Goal: Task Accomplishment & Management: Manage account settings

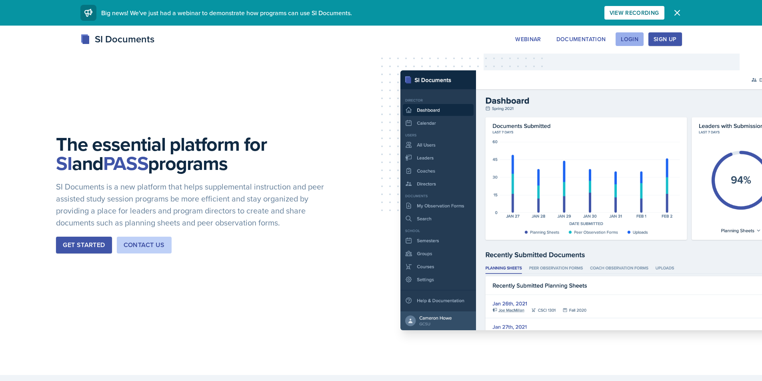
click at [630, 42] on div "Login" at bounding box center [630, 39] width 18 height 6
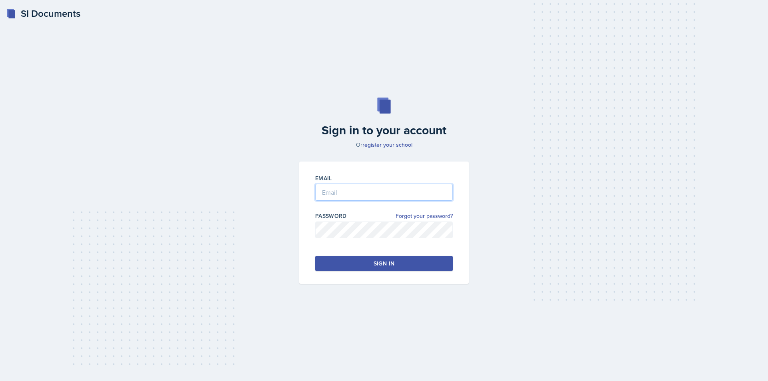
click at [355, 189] on input "email" at bounding box center [384, 192] width 138 height 17
type input "[EMAIL_ADDRESS][DOMAIN_NAME]"
click at [363, 264] on button "Sign in" at bounding box center [384, 263] width 138 height 15
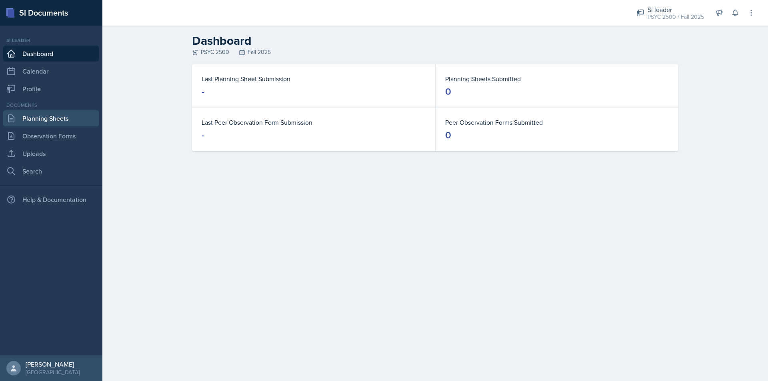
click at [39, 122] on link "Planning Sheets" at bounding box center [51, 118] width 96 height 16
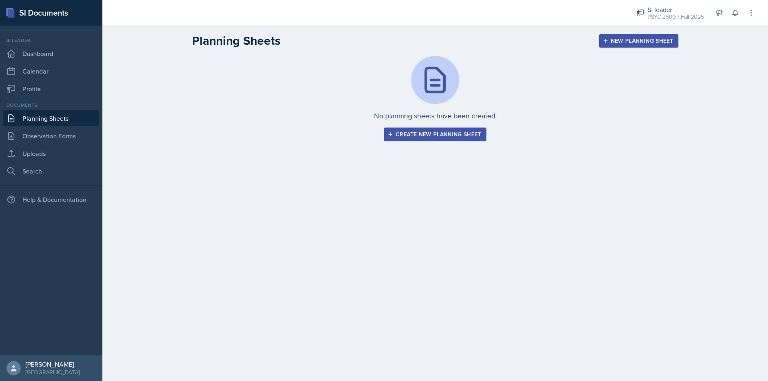
click at [422, 138] on div "Create new planning sheet" at bounding box center [435, 134] width 92 height 6
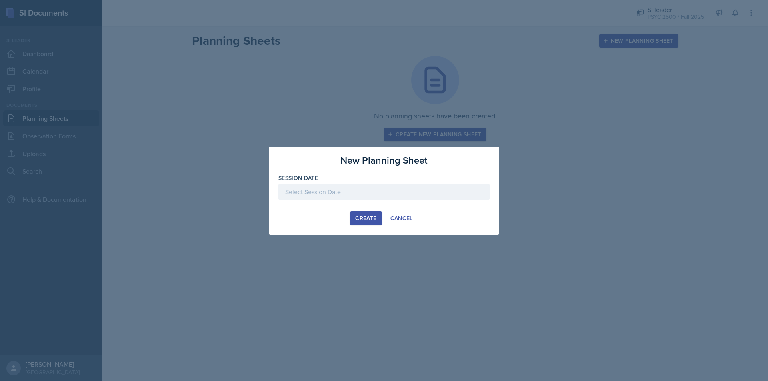
click at [325, 188] on div at bounding box center [383, 192] width 211 height 17
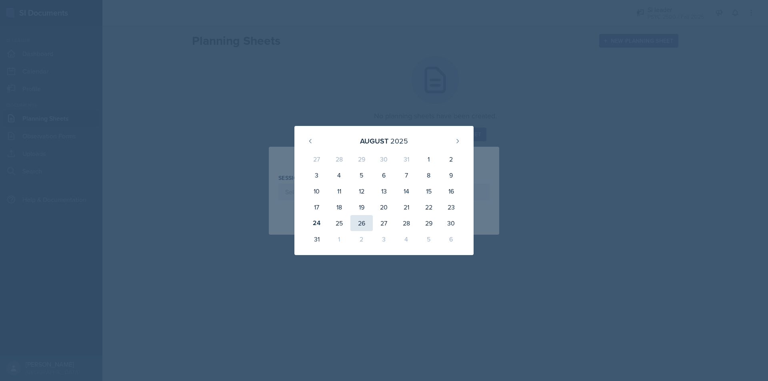
click at [359, 226] on div "26" at bounding box center [361, 223] width 22 height 16
type input "[DATE]"
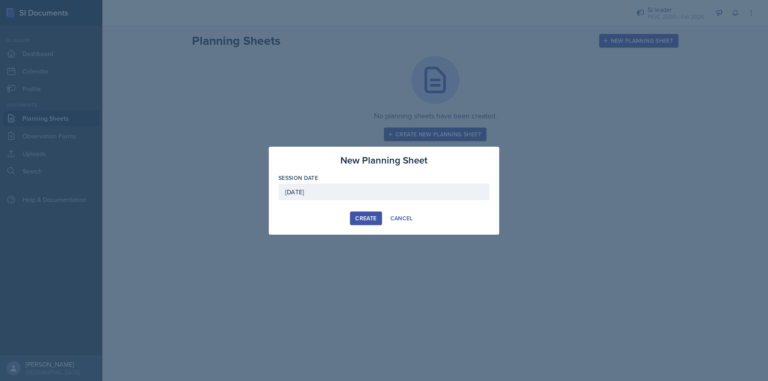
click at [366, 213] on button "Create" at bounding box center [366, 219] width 32 height 14
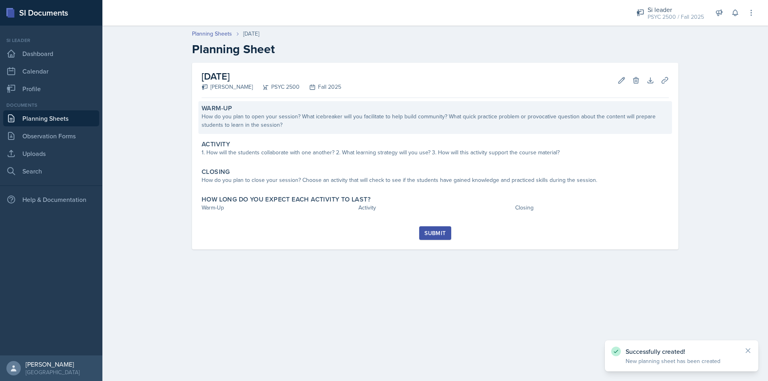
click at [274, 123] on div "How do you plan to open your session? What icebreaker will you facilitate to he…" at bounding box center [435, 120] width 467 height 17
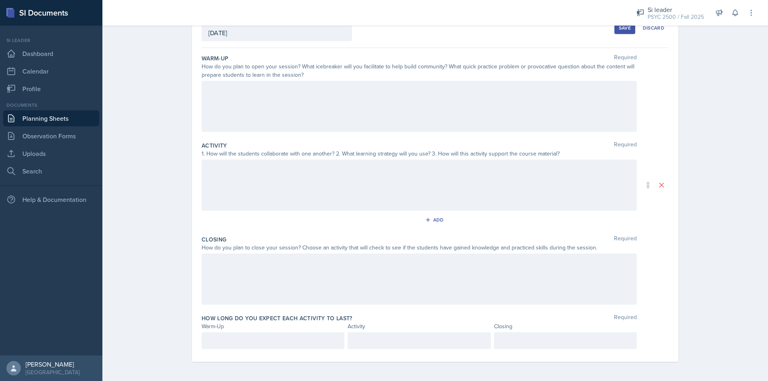
click at [246, 341] on p at bounding box center [272, 341] width 129 height 10
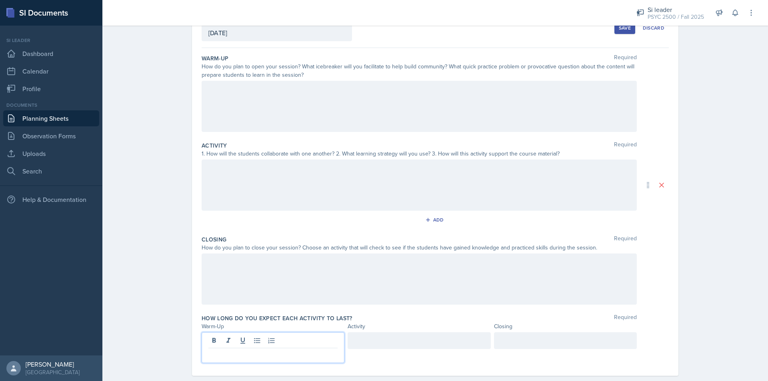
scroll to position [68, 0]
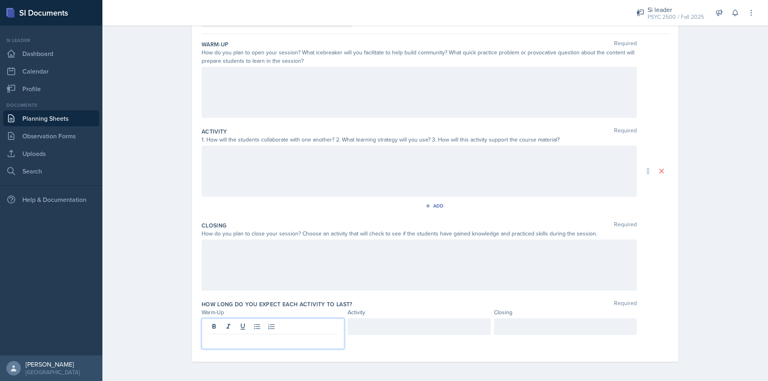
click at [253, 94] on div at bounding box center [419, 92] width 435 height 51
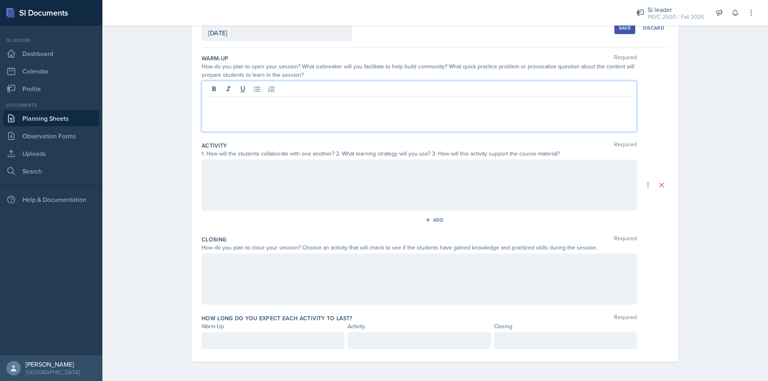
scroll to position [0, 0]
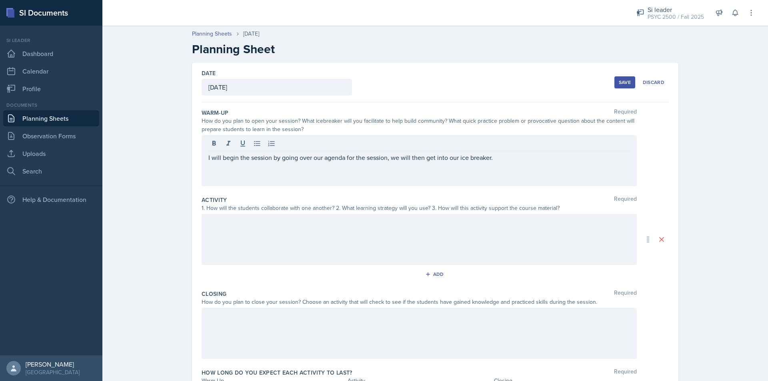
click at [515, 155] on p "I will begin the session by going over our agenda for the session, we will then…" at bounding box center [418, 158] width 421 height 10
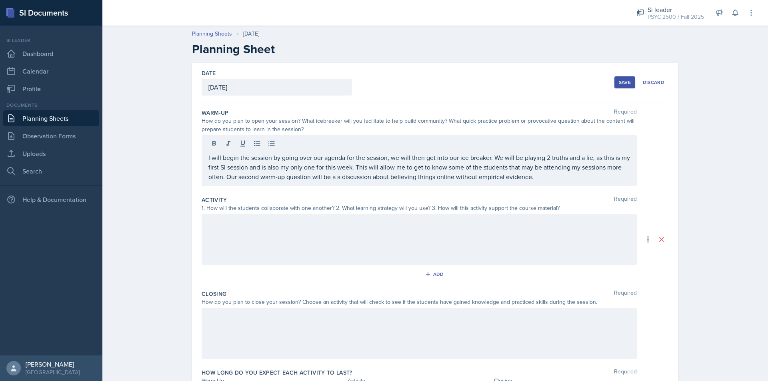
click at [210, 233] on div at bounding box center [419, 239] width 435 height 51
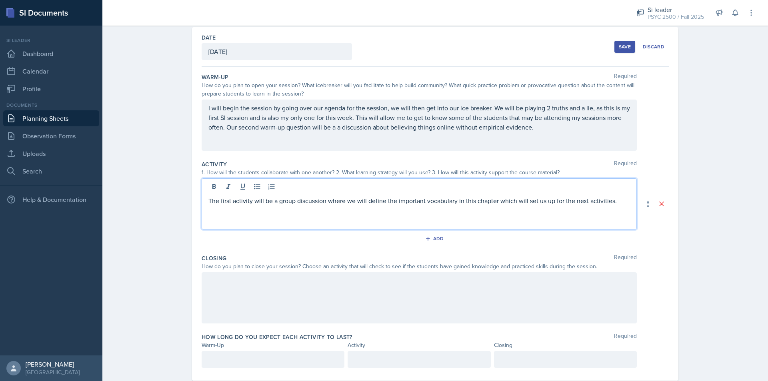
scroll to position [53, 0]
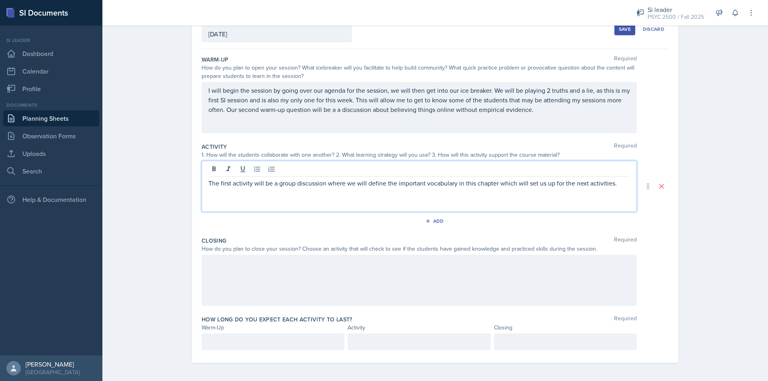
click at [621, 188] on div "The first activity will be a group discussion where we will define the importan…" at bounding box center [419, 186] width 435 height 51
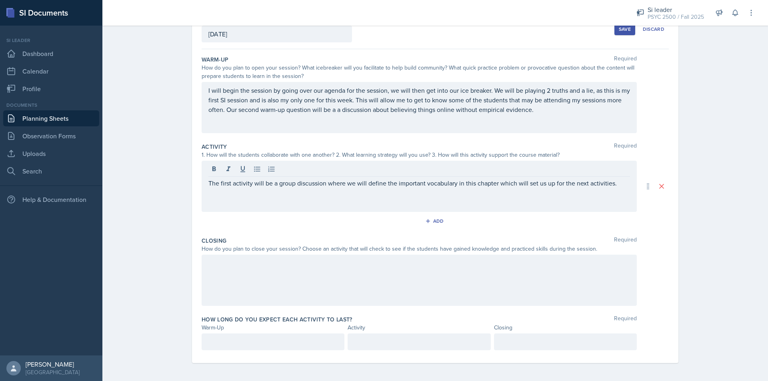
click at [756, 112] on div "Planning Sheets [DATE] Planning Sheet Date [DATE] [DATE] 27 28 29 30 31 1 2 3 4…" at bounding box center [434, 175] width 665 height 414
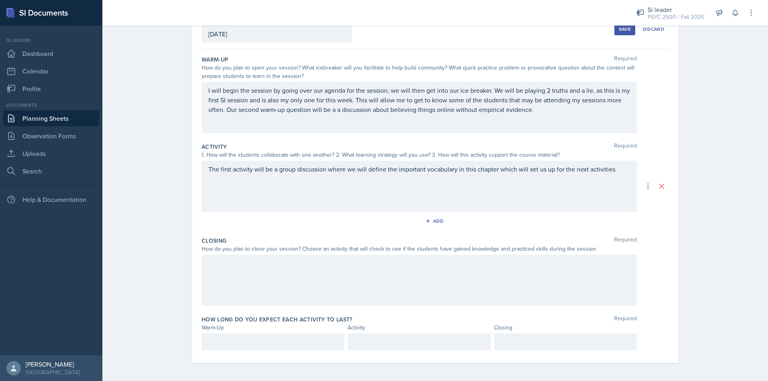
scroll to position [54, 0]
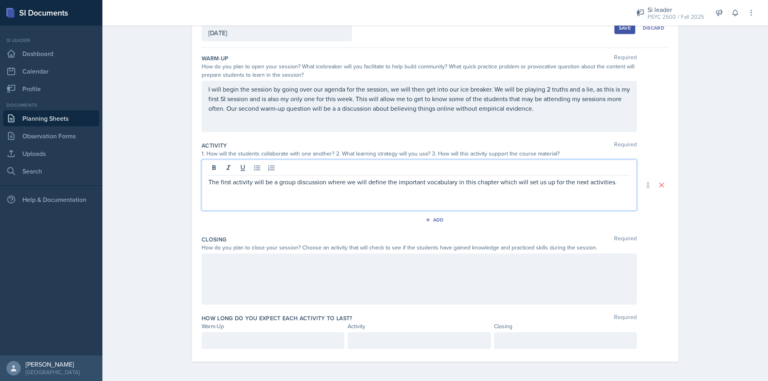
drag, startPoint x: 496, startPoint y: 170, endPoint x: 502, endPoint y: 173, distance: 6.8
click at [496, 170] on div "The first activity will be a group discussion where we will define the importan…" at bounding box center [419, 185] width 435 height 51
click at [613, 191] on div "The first activity will be a group discussion where we will define the importan…" at bounding box center [419, 185] width 435 height 51
click at [619, 184] on p "The first activity will be a group discussion where we will define the importan…" at bounding box center [418, 182] width 421 height 10
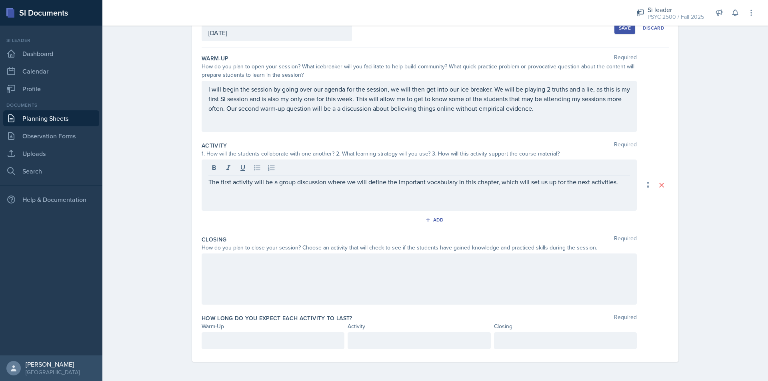
click at [618, 187] on div "The first activity will be a group discussion where we will define the importan…" at bounding box center [419, 185] width 435 height 51
click at [621, 196] on div "The first activity will be a group discussion where we will define the importan…" at bounding box center [419, 185] width 435 height 51
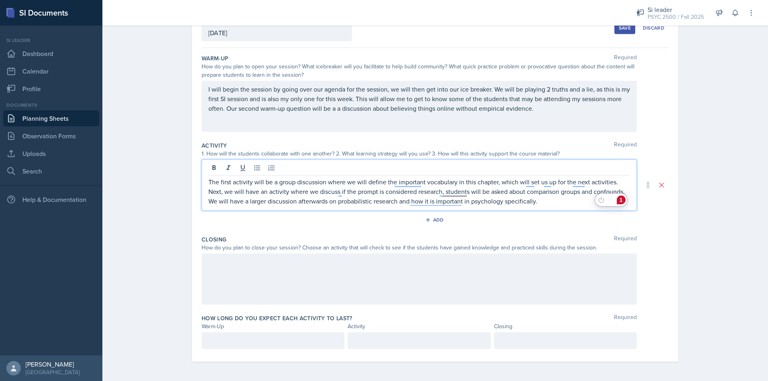
click at [424, 192] on p "The first activity will be a group discussion where we will define the importan…" at bounding box center [418, 191] width 421 height 29
click at [552, 204] on p "The first activity will be a group discussion where we will define the importan…" at bounding box center [418, 191] width 421 height 29
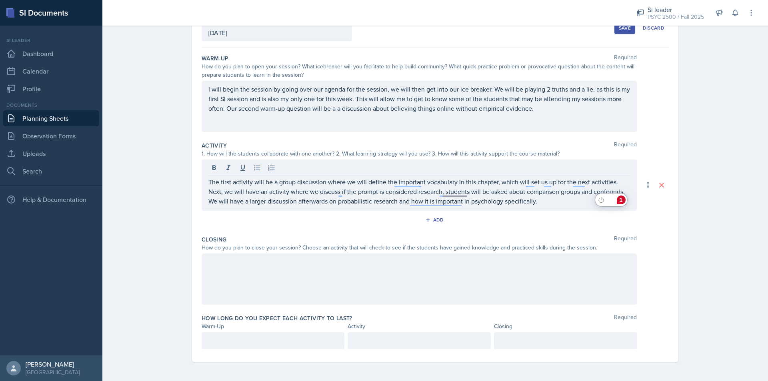
click at [550, 205] on p "The first activity will be a group discussion where we will define the importan…" at bounding box center [418, 191] width 421 height 29
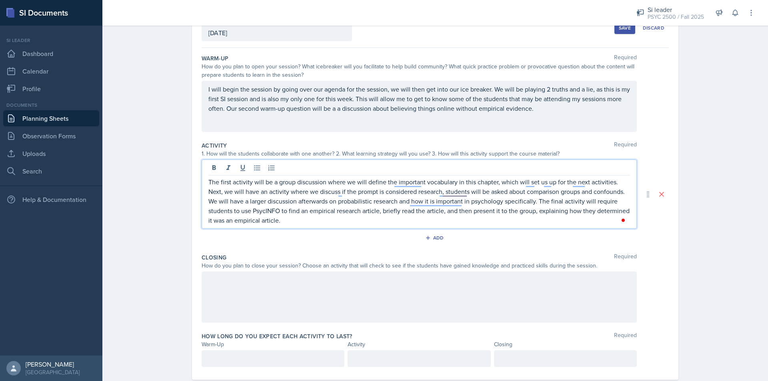
click at [348, 221] on p "The first activity will be a group discussion where we will define the importan…" at bounding box center [418, 201] width 421 height 48
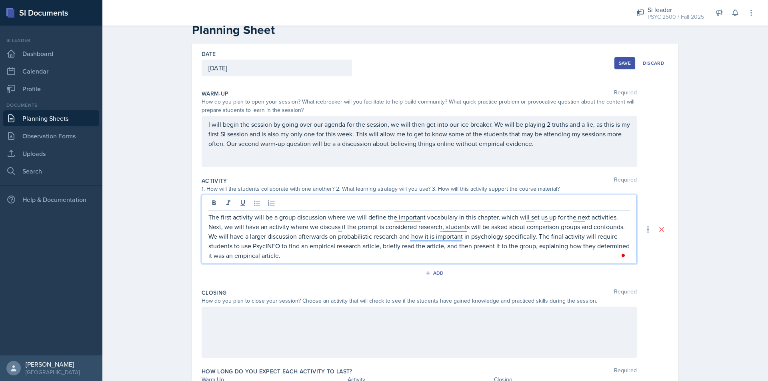
scroll to position [72, 0]
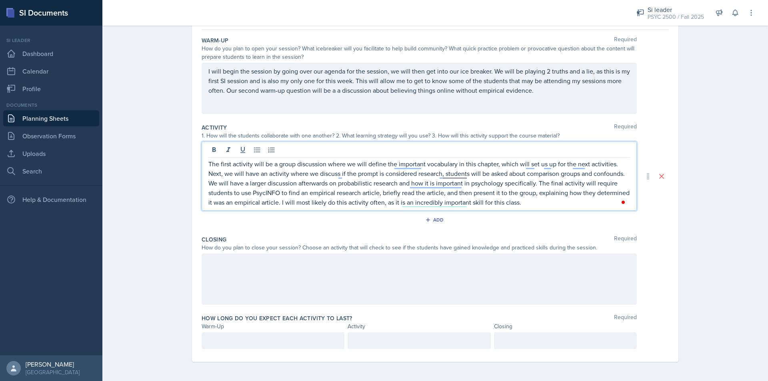
click at [345, 257] on div at bounding box center [419, 279] width 435 height 51
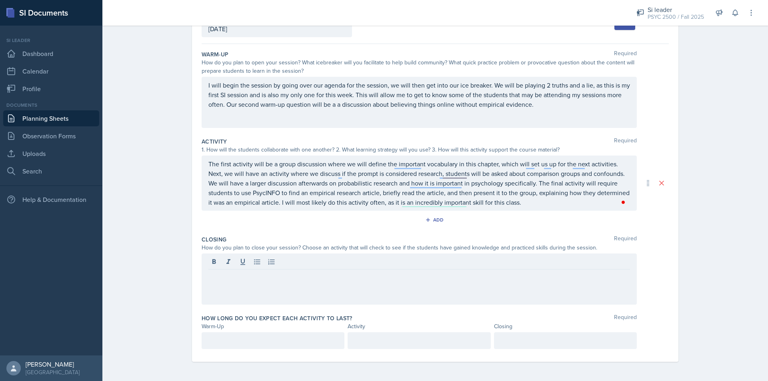
drag, startPoint x: 271, startPoint y: 297, endPoint x: 249, endPoint y: 299, distance: 22.1
click at [271, 297] on div at bounding box center [419, 279] width 435 height 51
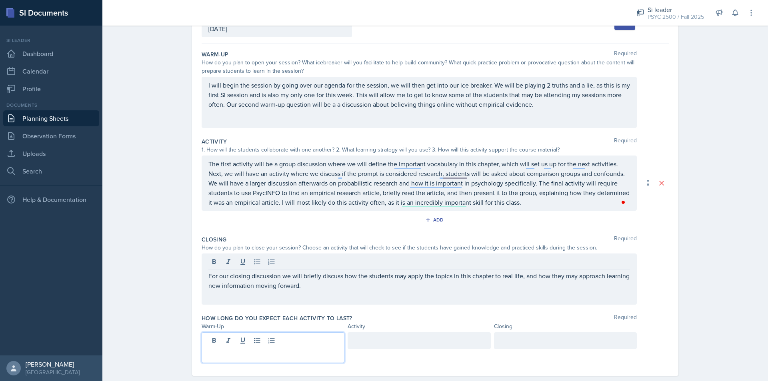
click at [239, 338] on div at bounding box center [273, 347] width 143 height 31
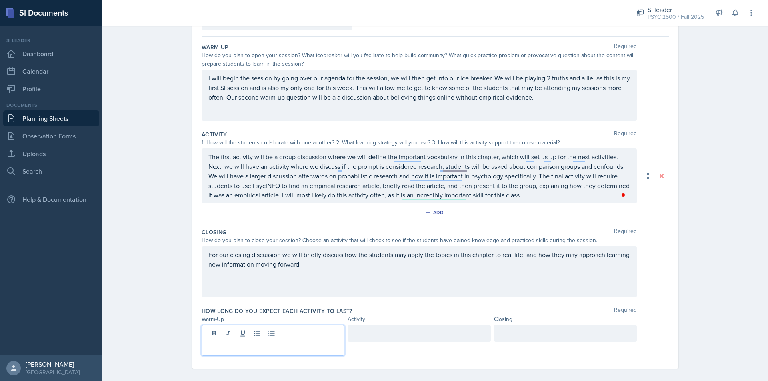
scroll to position [72, 0]
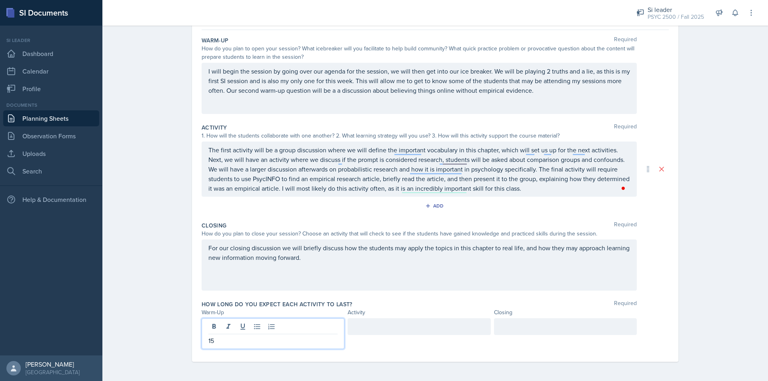
click at [383, 325] on div at bounding box center [419, 326] width 143 height 17
click at [527, 325] on div at bounding box center [565, 333] width 143 height 31
click at [671, 252] on div "Date [DATE] [DATE] 27 28 29 30 31 1 2 3 4 5 6 7 8 9 10 11 12 13 14 15 16 17 18 …" at bounding box center [435, 175] width 486 height 371
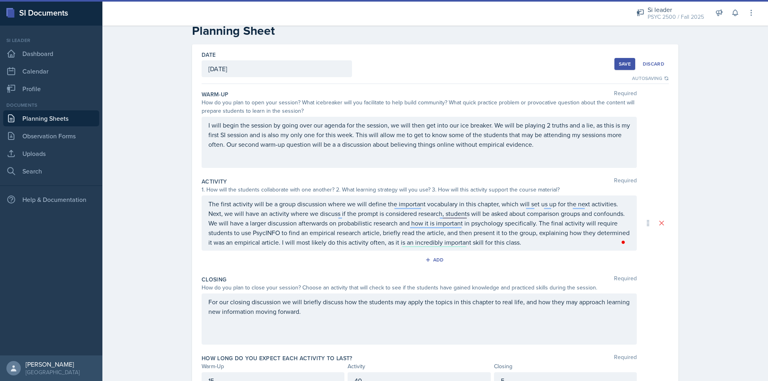
scroll to position [0, 0]
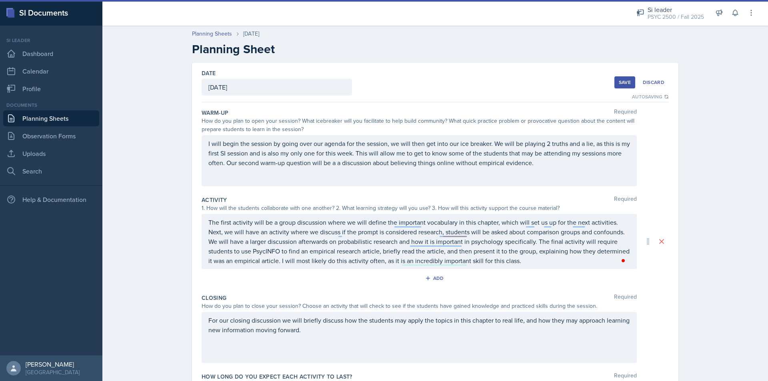
click at [625, 82] on div "Save" at bounding box center [625, 82] width 12 height 6
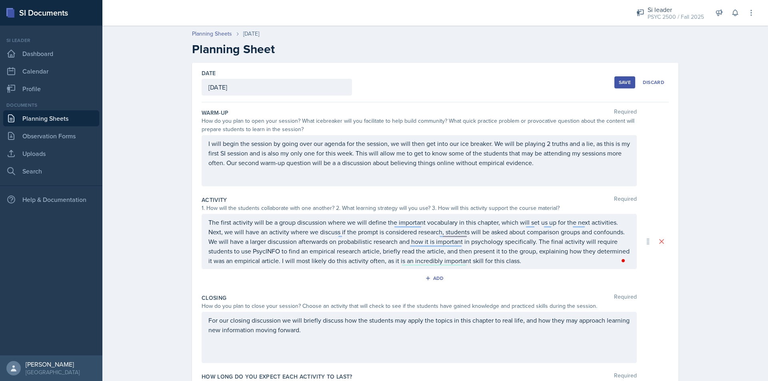
click at [621, 80] on div "Save" at bounding box center [625, 82] width 12 height 6
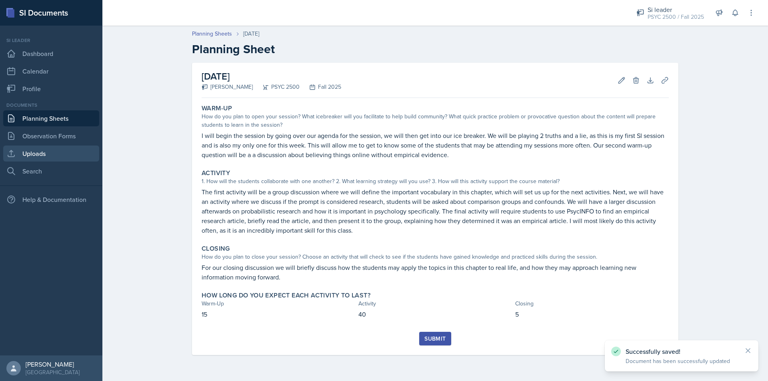
click at [41, 160] on link "Uploads" at bounding box center [51, 154] width 96 height 16
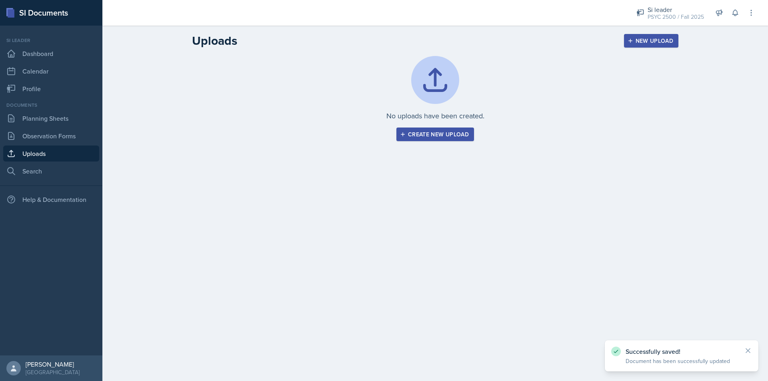
click at [436, 142] on div "No uploads have been created. Create new upload" at bounding box center [435, 108] width 512 height 104
click at [431, 140] on button "Create new upload" at bounding box center [435, 135] width 78 height 14
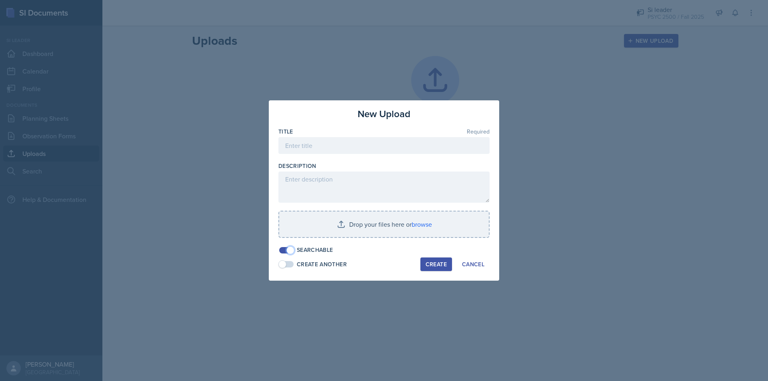
click at [292, 250] on span at bounding box center [290, 250] width 8 height 8
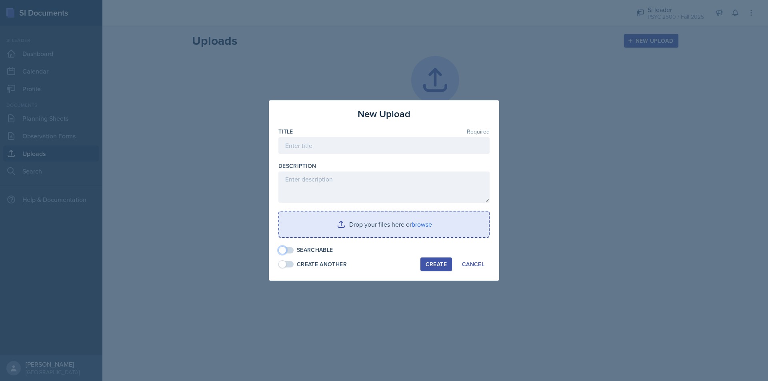
click at [345, 226] on input "file" at bounding box center [384, 225] width 210 height 26
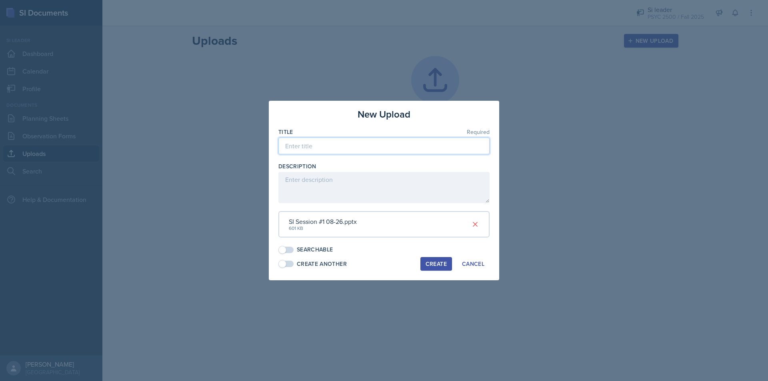
click at [323, 152] on input at bounding box center [383, 146] width 211 height 17
type input "V"
click at [324, 145] on input "Ch 2" at bounding box center [383, 146] width 211 height 17
click at [399, 145] on input "Ch 2 Sources of Information - Session #1 08/26" at bounding box center [383, 146] width 211 height 17
click at [438, 261] on div "Create" at bounding box center [435, 264] width 21 height 6
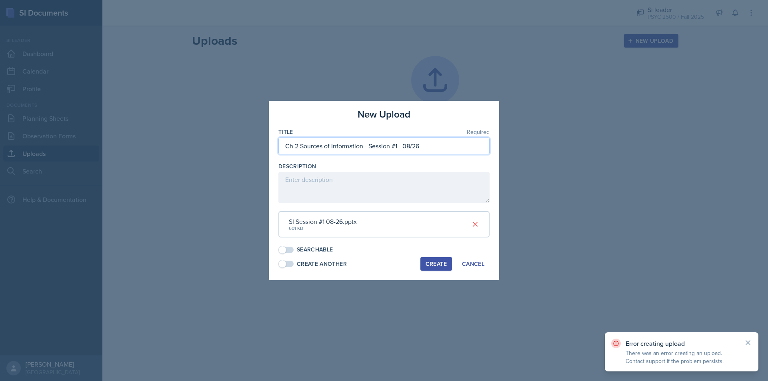
click at [298, 146] on input "Ch 2 Sources of Information - Session #1 - 08/26" at bounding box center [383, 146] width 211 height 17
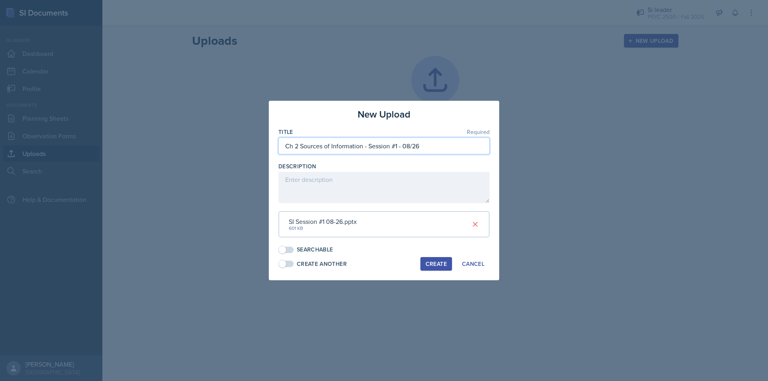
click at [296, 147] on input "Ch 2 Sources of Information - Session #1 - 08/26" at bounding box center [383, 146] width 211 height 17
click at [298, 145] on input "Ch 2 Sources of Information - Session #1 - 08/26" at bounding box center [383, 146] width 211 height 17
click at [444, 142] on input "Ch 2. Sources of Information - Session #1 - 08/26" at bounding box center [383, 146] width 211 height 17
click at [294, 146] on input "Ch 2. Sources of Information - Session #1 - 08/26" at bounding box center [383, 146] width 211 height 17
click at [304, 148] on input "Ch. 2. Sources of Information - Session #1 - 08/26" at bounding box center [383, 146] width 211 height 17
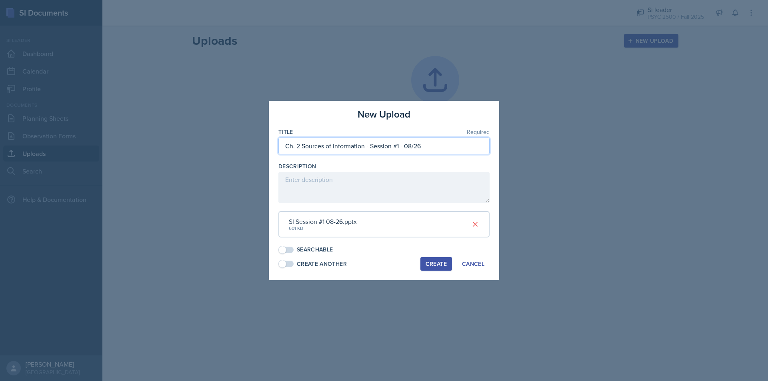
click at [294, 148] on input "Ch. 2 Sources of Information - Session #1 - 08/26" at bounding box center [383, 146] width 211 height 17
click at [432, 264] on div "Create" at bounding box center [435, 264] width 21 height 6
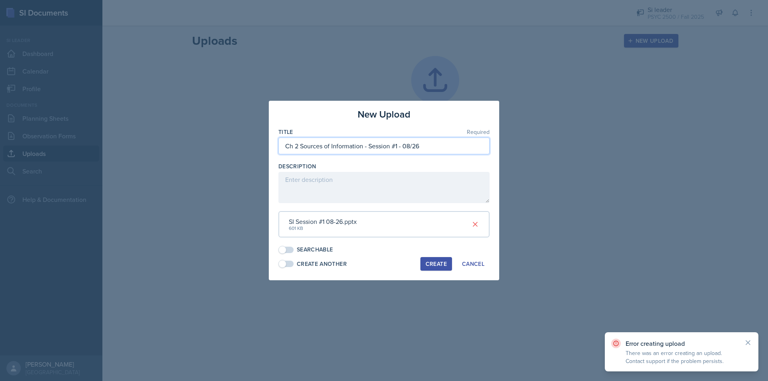
click at [413, 144] on input "Ch 2 Sources of Information - Session #1 - 08/26" at bounding box center [383, 146] width 211 height 17
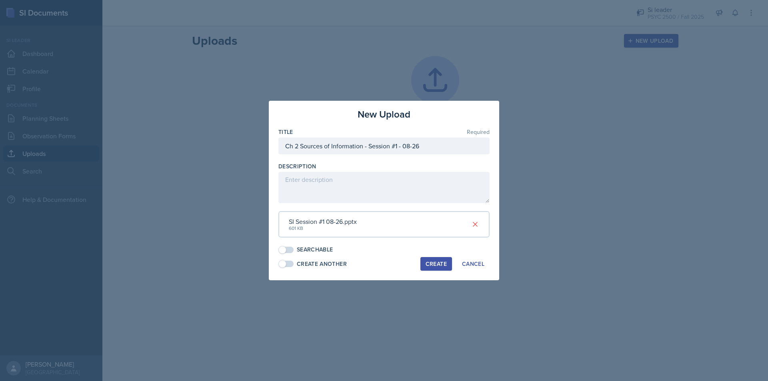
click at [441, 268] on button "Create" at bounding box center [436, 264] width 32 height 14
drag, startPoint x: 425, startPoint y: 146, endPoint x: 368, endPoint y: 147, distance: 57.2
click at [368, 147] on input "Ch 2 Sources of Information - Session #1 - 08-26" at bounding box center [383, 146] width 211 height 17
click at [443, 263] on div "Create" at bounding box center [435, 264] width 21 height 6
drag, startPoint x: 401, startPoint y: 147, endPoint x: 285, endPoint y: 152, distance: 116.9
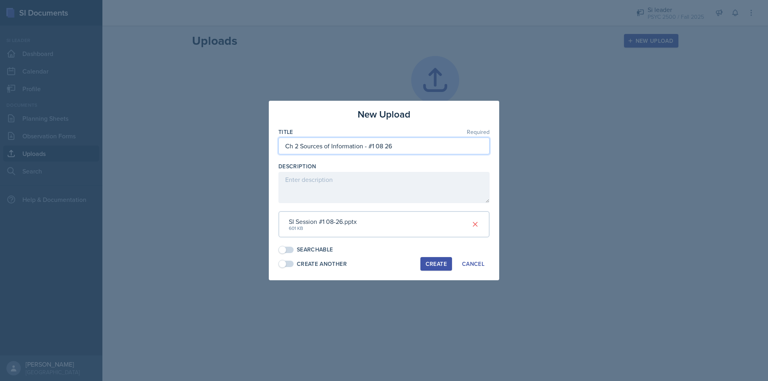
click at [285, 152] on input "Ch 2 Sources of Information - #1 08 26" at bounding box center [383, 146] width 211 height 17
click at [324, 152] on input "Ch 2 Sources of Information - #1 08 26" at bounding box center [383, 146] width 211 height 17
drag, startPoint x: 405, startPoint y: 144, endPoint x: 300, endPoint y: 150, distance: 104.9
click at [300, 150] on input "Ch 2 Sources of Information - #1 08 26" at bounding box center [383, 146] width 211 height 17
type input "Ch 2 Session 1"
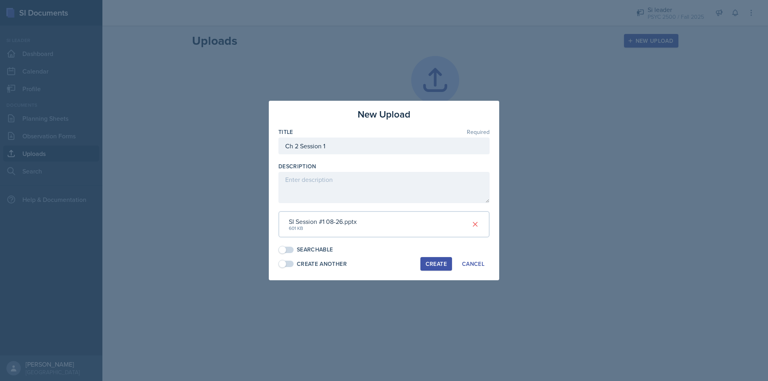
click at [439, 263] on button "Create" at bounding box center [436, 264] width 32 height 14
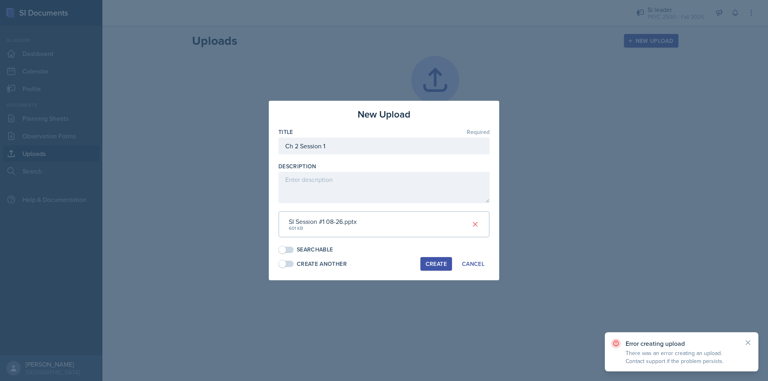
click at [439, 264] on div "Create" at bounding box center [435, 264] width 21 height 6
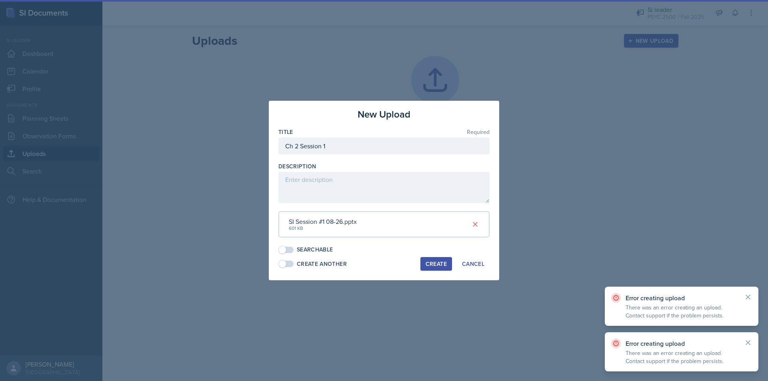
click at [439, 264] on div "Create" at bounding box center [435, 264] width 21 height 6
click at [438, 266] on button "Create" at bounding box center [436, 264] width 32 height 14
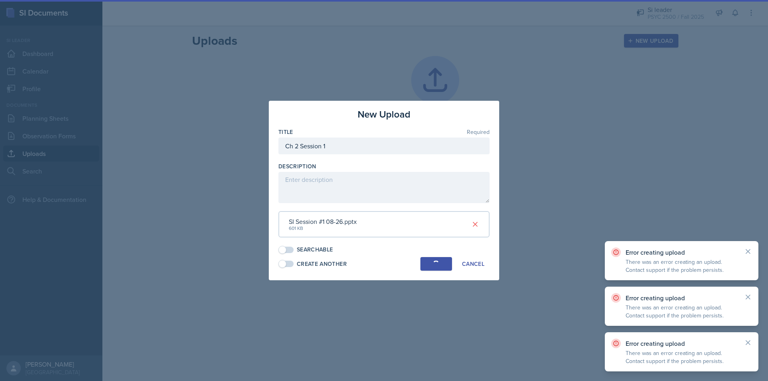
drag, startPoint x: 438, startPoint y: 266, endPoint x: 435, endPoint y: 271, distance: 6.7
click at [437, 271] on div "New Upload Title Required Ch 2 Session 1 Description SI Session #1 08-26.pptx 6…" at bounding box center [384, 191] width 230 height 180
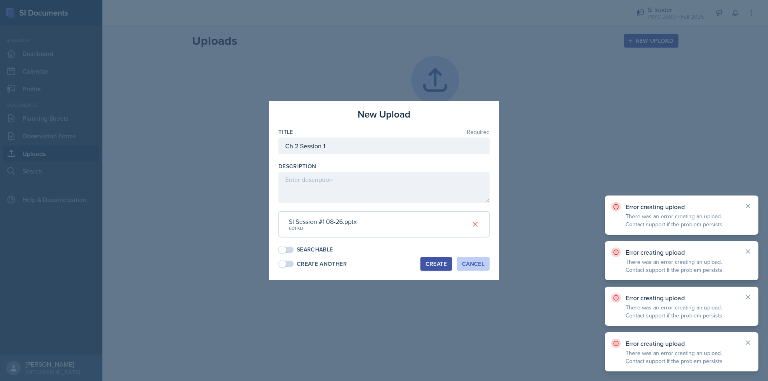
click at [471, 264] on div "Cancel" at bounding box center [473, 264] width 22 height 6
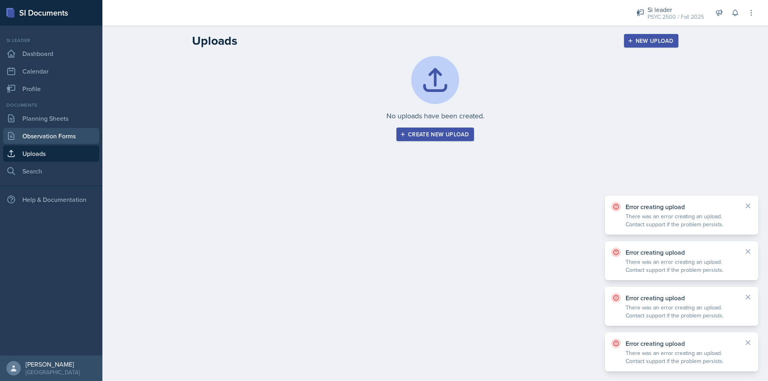
click at [65, 131] on link "Observation Forms" at bounding box center [51, 136] width 96 height 16
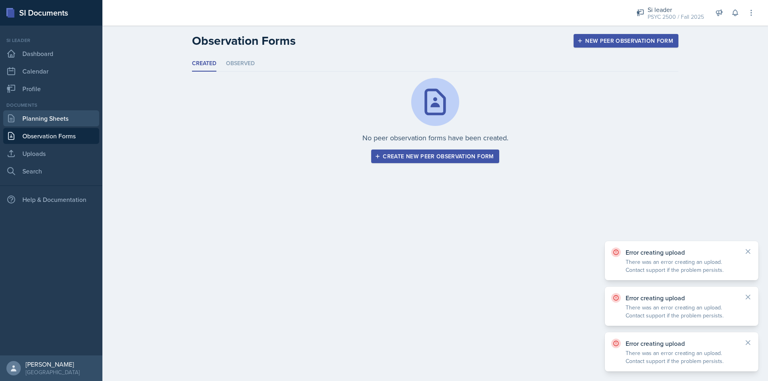
click at [54, 120] on link "Planning Sheets" at bounding box center [51, 118] width 96 height 16
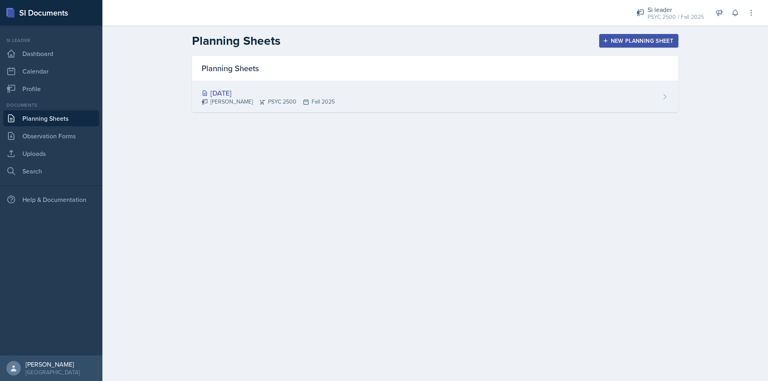
click at [243, 90] on div "[DATE]" at bounding box center [268, 93] width 133 height 11
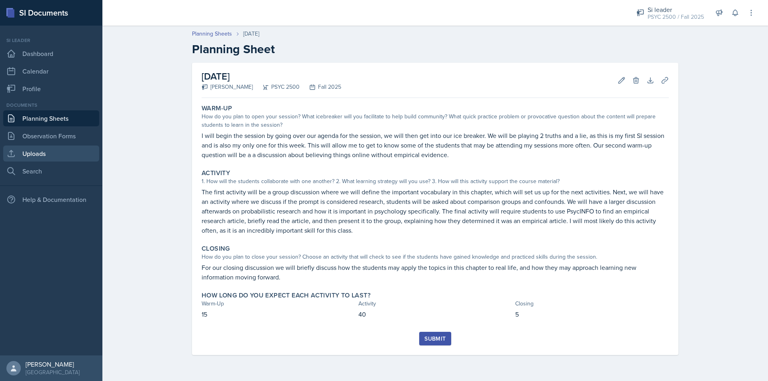
click at [42, 156] on link "Uploads" at bounding box center [51, 154] width 96 height 16
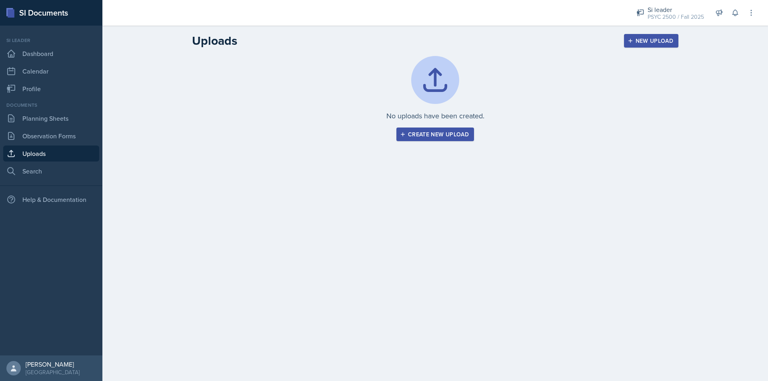
click at [407, 136] on div "Create new upload" at bounding box center [434, 134] width 67 height 6
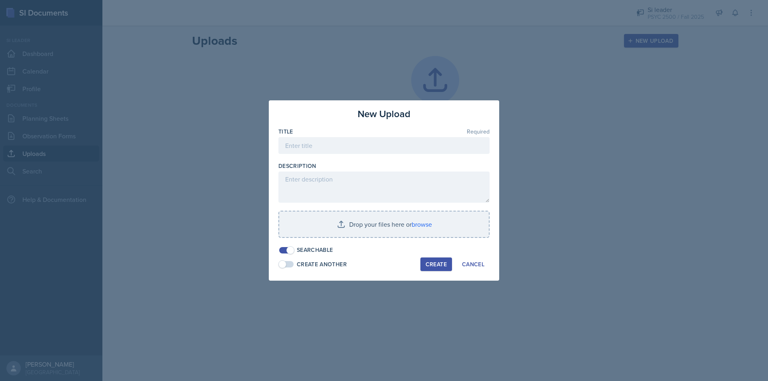
click at [290, 248] on span at bounding box center [290, 250] width 8 height 8
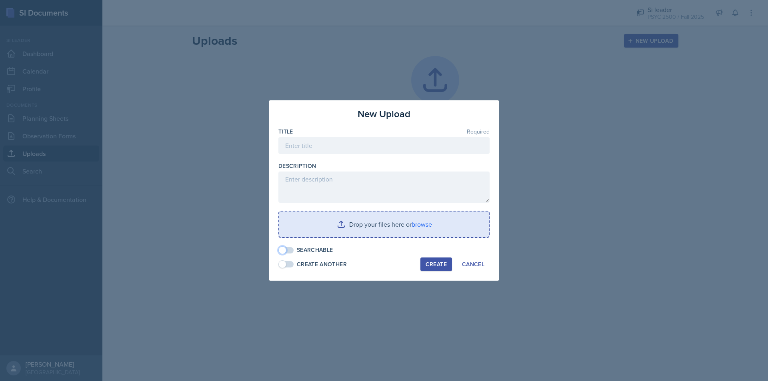
click at [320, 222] on input "file" at bounding box center [384, 225] width 210 height 26
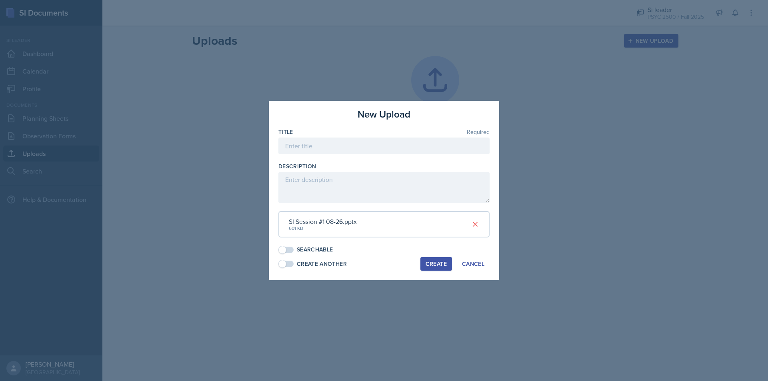
click at [420, 264] on button "Create" at bounding box center [436, 264] width 32 height 14
click at [332, 144] on input at bounding box center [383, 146] width 211 height 17
type input "Session 1"
click at [429, 260] on button "Create" at bounding box center [436, 264] width 32 height 14
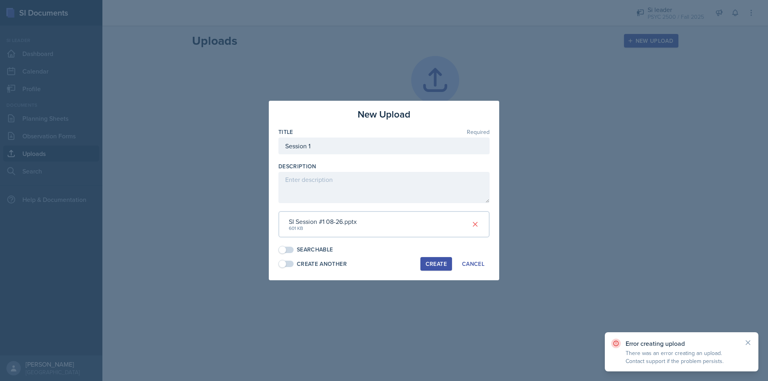
click at [435, 265] on div "Create" at bounding box center [435, 264] width 21 height 6
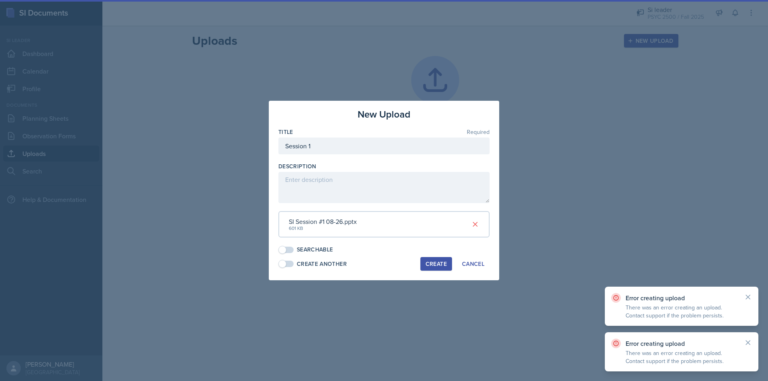
click at [435, 265] on div "Create" at bounding box center [435, 264] width 21 height 6
click at [0, 0] on div "button" at bounding box center [0, 0] width 0 height 0
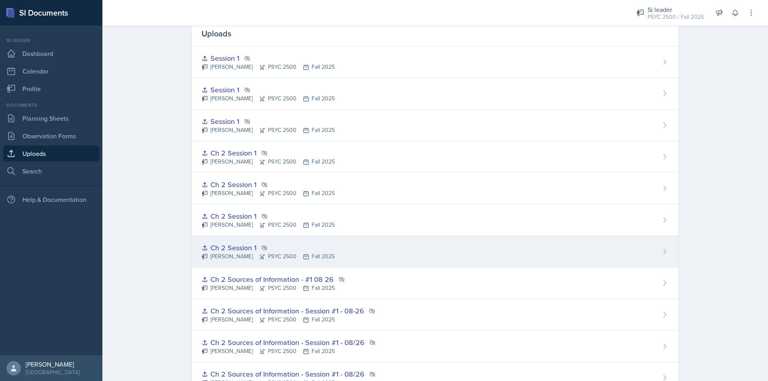
scroll to position [66, 0]
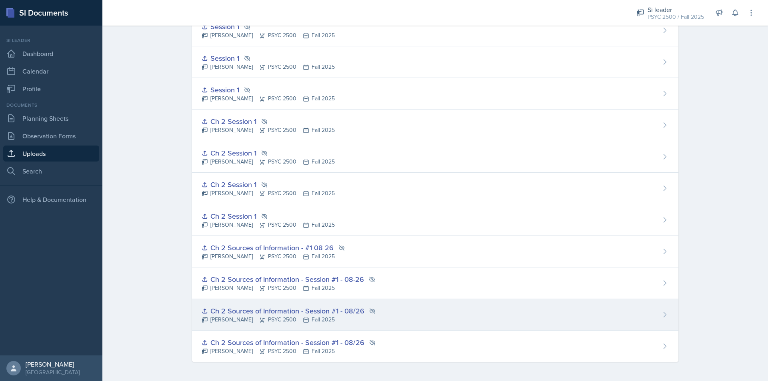
click at [472, 316] on div "Ch 2 Sources of Information - Session #1 - 08/26 Rayann Afani PSYC 2500 Fall 20…" at bounding box center [435, 315] width 486 height 32
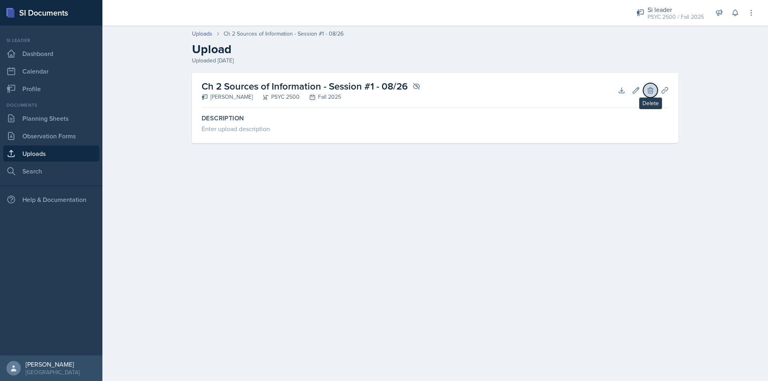
click at [648, 90] on icon at bounding box center [649, 90] width 5 height 6
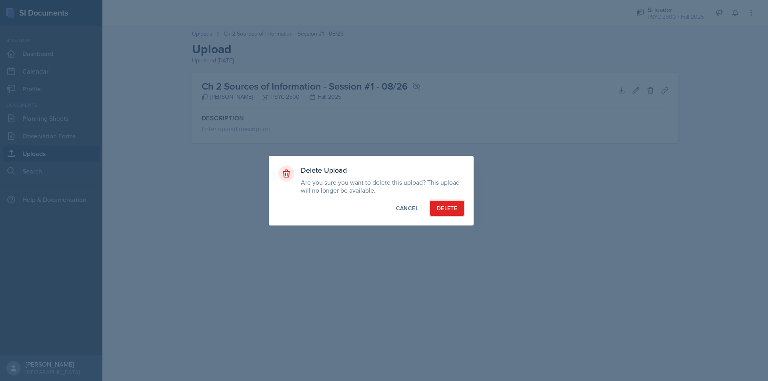
click at [443, 206] on div "Delete" at bounding box center [447, 208] width 20 height 8
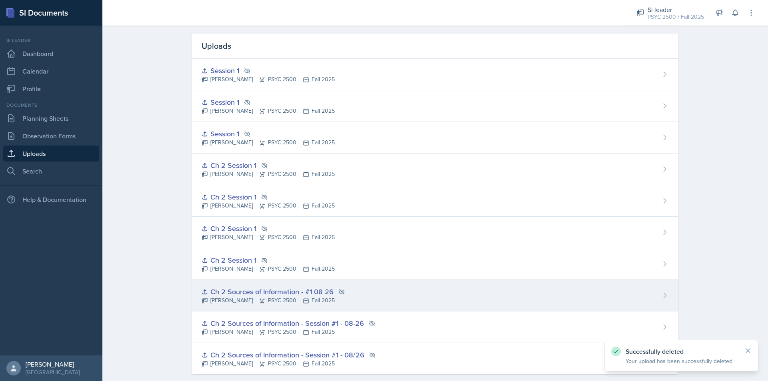
scroll to position [35, 0]
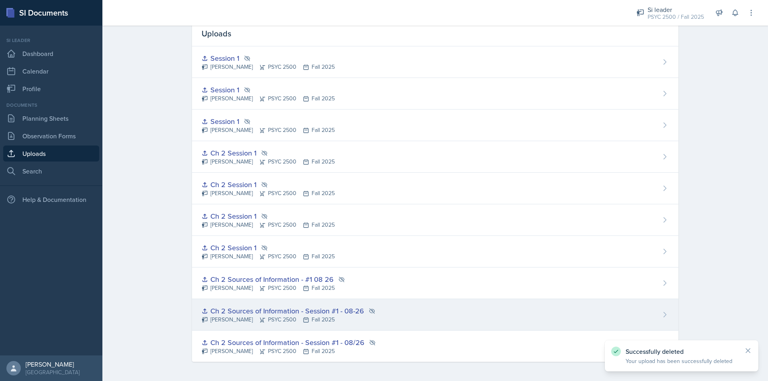
click at [376, 320] on div "Ch 2 Sources of Information - Session #1 - 08-26 Rayann Afani PSYC 2500 Fall 20…" at bounding box center [435, 315] width 486 height 32
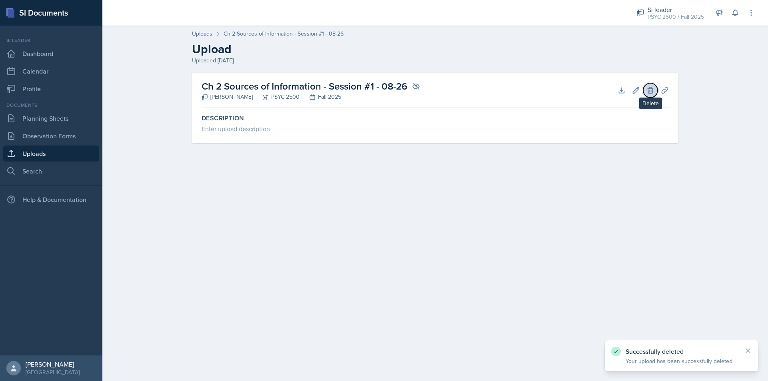
click at [650, 87] on icon at bounding box center [650, 90] width 8 height 8
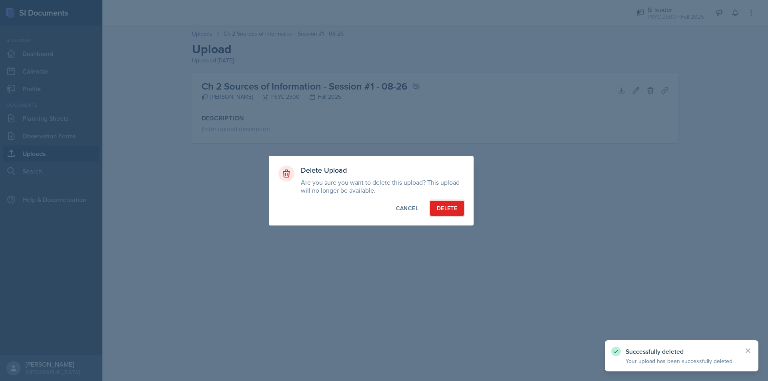
click at [459, 212] on button "Delete" at bounding box center [447, 208] width 34 height 15
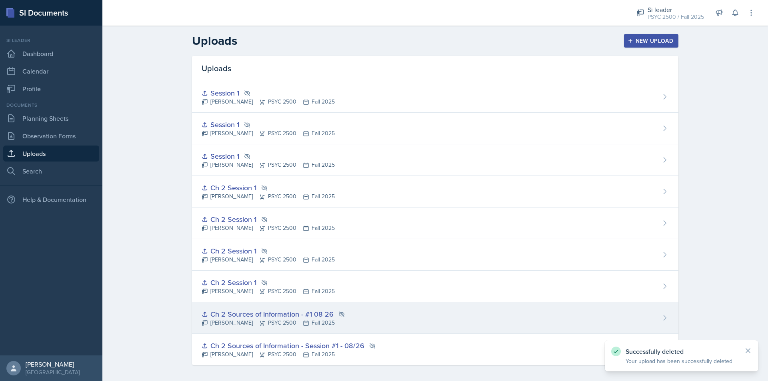
click at [390, 316] on div "Ch 2 Sources of Information - #1 08 26 Rayann Afani PSYC 2500 Fall 2025" at bounding box center [435, 318] width 486 height 32
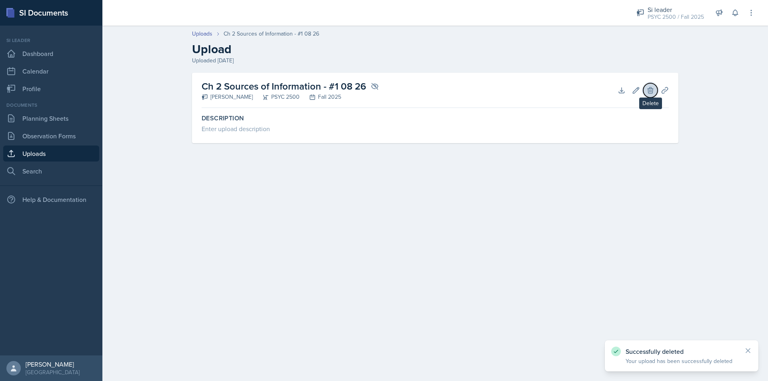
click at [651, 89] on icon at bounding box center [649, 90] width 5 height 6
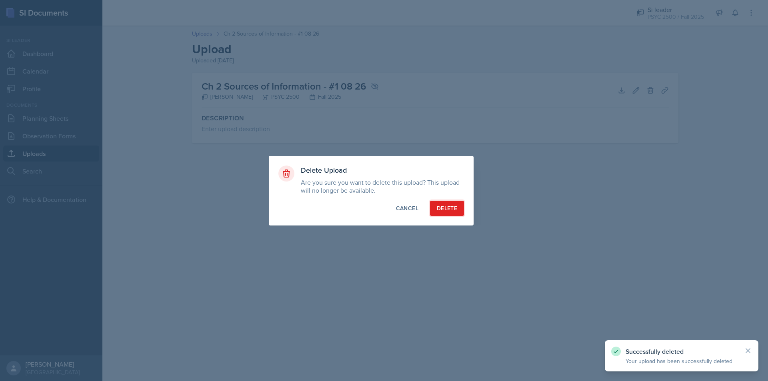
click at [455, 211] on div "Delete" at bounding box center [447, 208] width 20 height 8
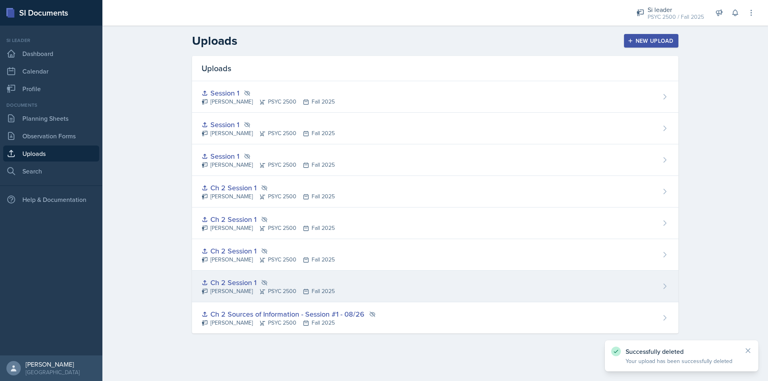
click at [426, 289] on div "Ch 2 Session 1 Rayann Afani PSYC 2500 Fall 2025" at bounding box center [435, 287] width 486 height 32
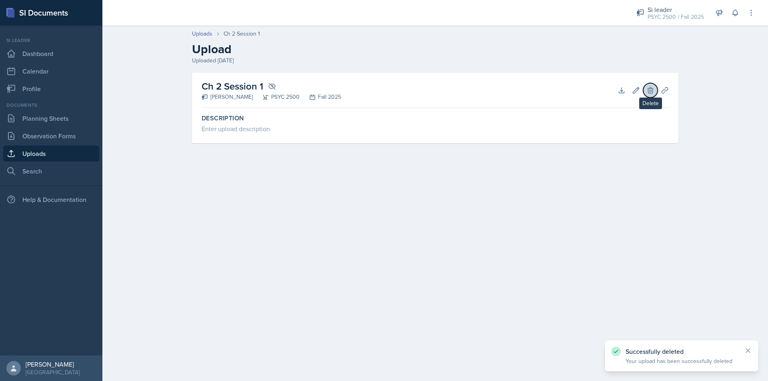
click at [648, 90] on icon at bounding box center [649, 90] width 5 height 6
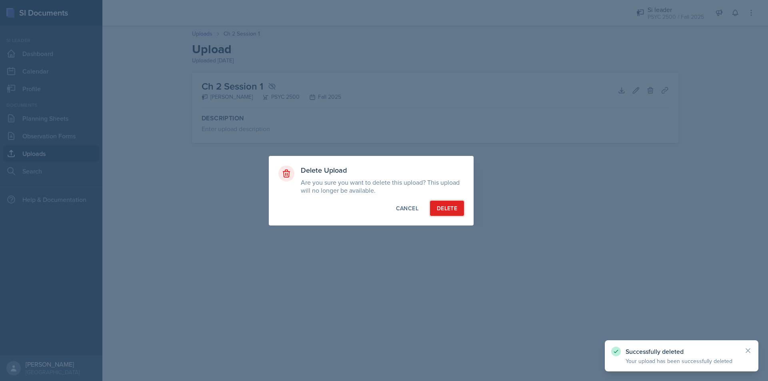
click at [451, 208] on div "Delete" at bounding box center [447, 208] width 20 height 8
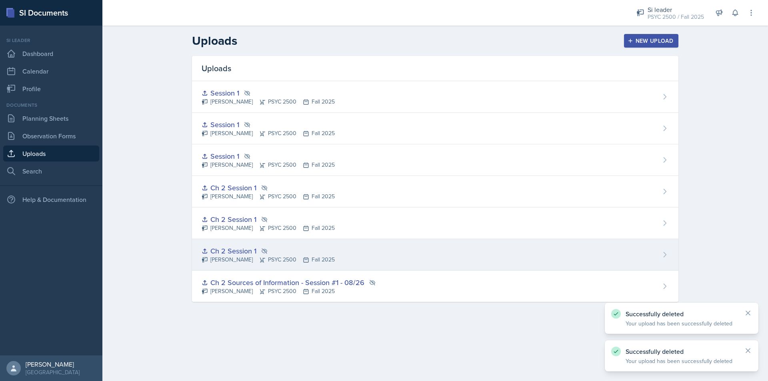
click at [286, 264] on div "Ch 2 Session 1 Rayann Afani PSYC 2500 Fall 2025" at bounding box center [435, 255] width 486 height 32
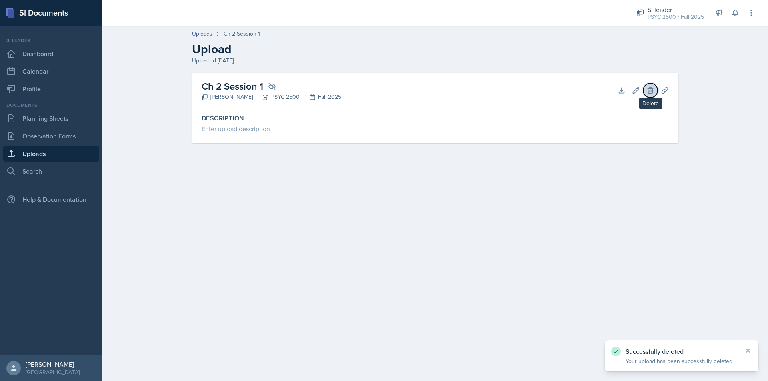
click at [646, 88] on button "Delete" at bounding box center [650, 90] width 14 height 14
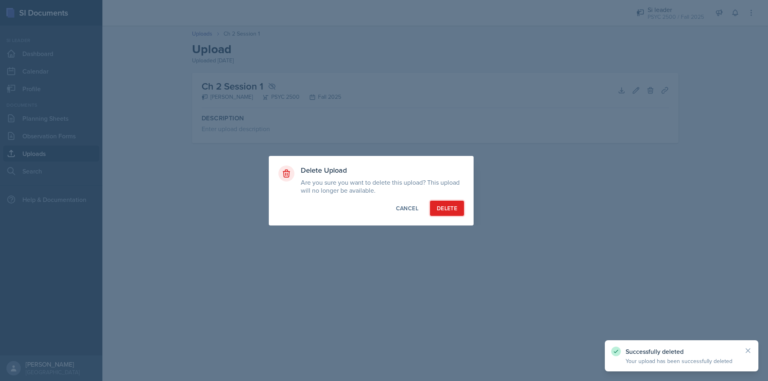
click at [441, 211] on div "Delete" at bounding box center [447, 208] width 20 height 8
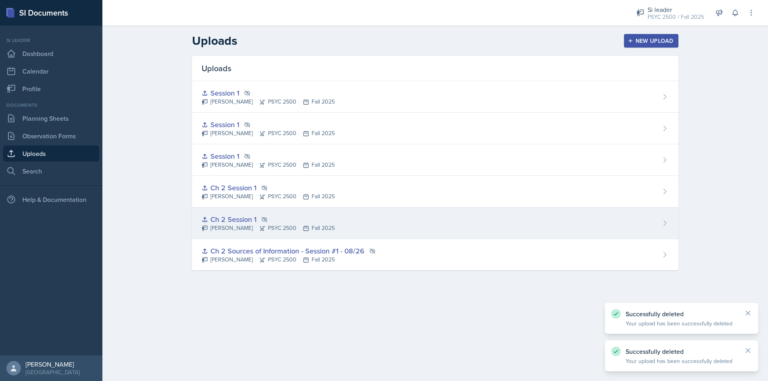
click at [277, 224] on div "Rayann Afani PSYC 2500 Fall 2025" at bounding box center [268, 228] width 133 height 8
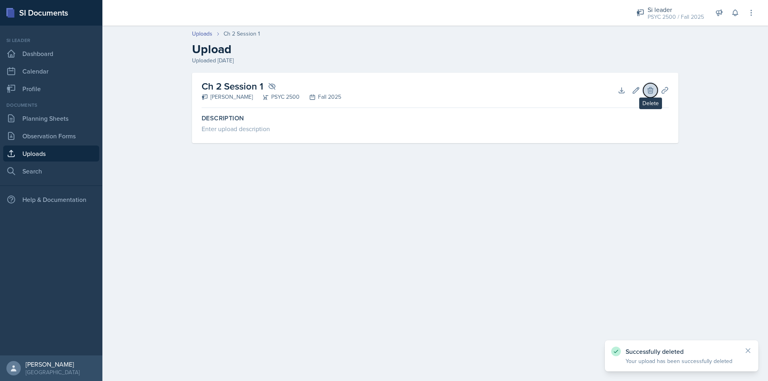
click at [654, 88] on icon at bounding box center [650, 90] width 8 height 8
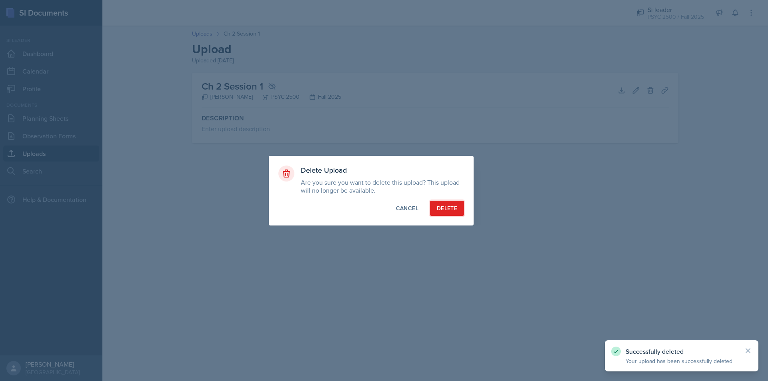
click at [448, 206] on div "Delete" at bounding box center [447, 208] width 20 height 8
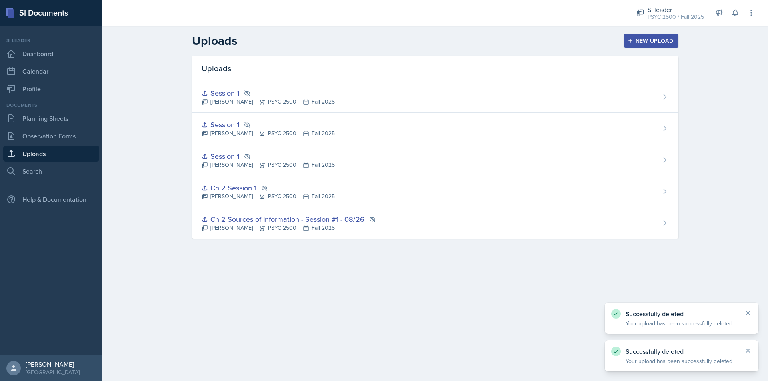
click at [283, 194] on div "Rayann Afani PSYC 2500 Fall 2025" at bounding box center [268, 196] width 133 height 8
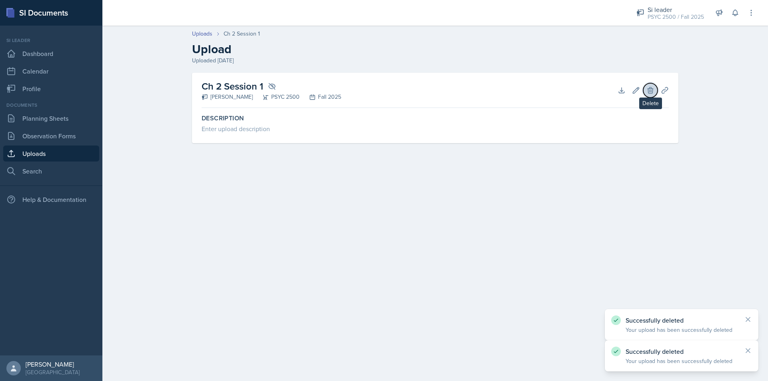
click at [647, 89] on icon at bounding box center [650, 90] width 8 height 8
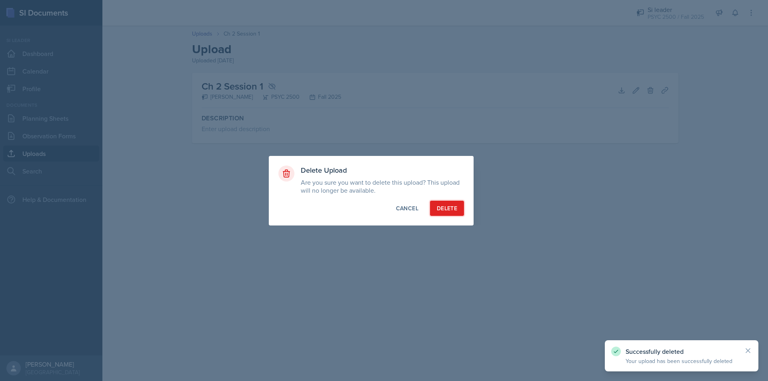
click at [445, 207] on div "Delete" at bounding box center [447, 208] width 20 height 8
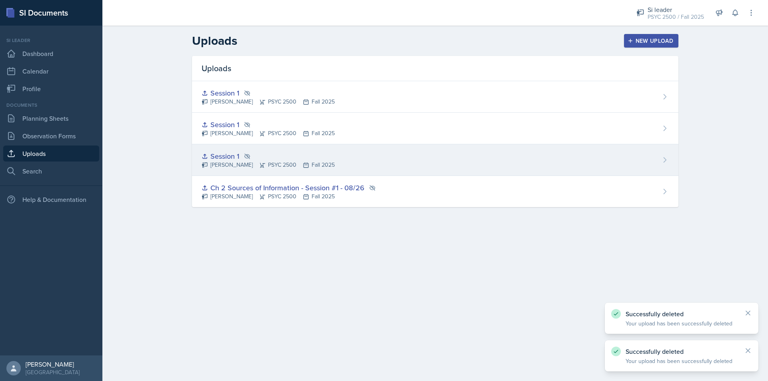
click at [275, 162] on div "Rayann Afani PSYC 2500 Fall 2025" at bounding box center [268, 165] width 133 height 8
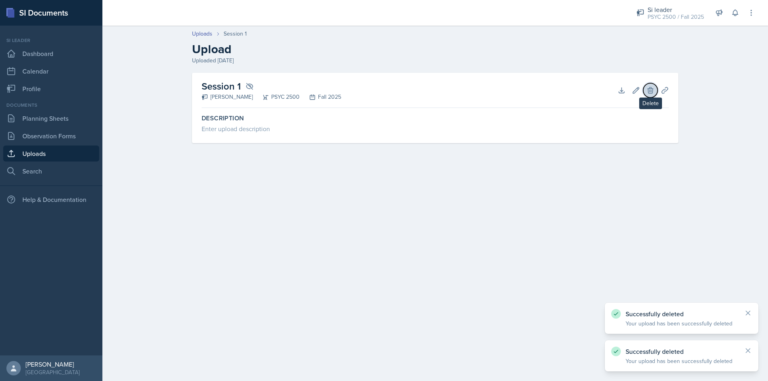
click at [654, 90] on icon at bounding box center [650, 90] width 8 height 8
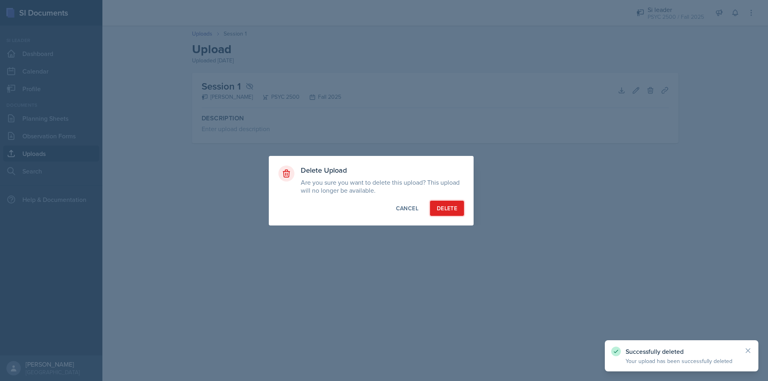
click at [436, 208] on button "Delete" at bounding box center [447, 208] width 34 height 15
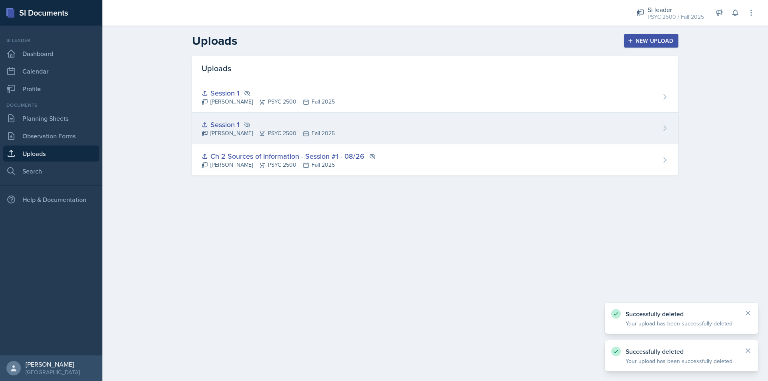
click at [302, 136] on div "Rayann Afani PSYC 2500 Fall 2025" at bounding box center [268, 133] width 133 height 8
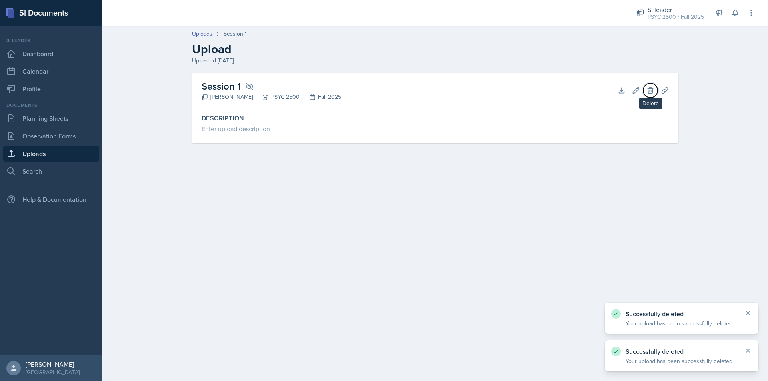
click at [651, 90] on icon at bounding box center [649, 90] width 5 height 6
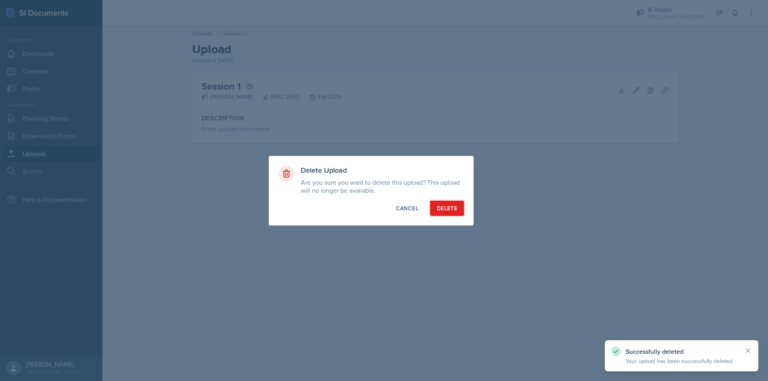
click at [454, 205] on div "Delete" at bounding box center [447, 208] width 20 height 8
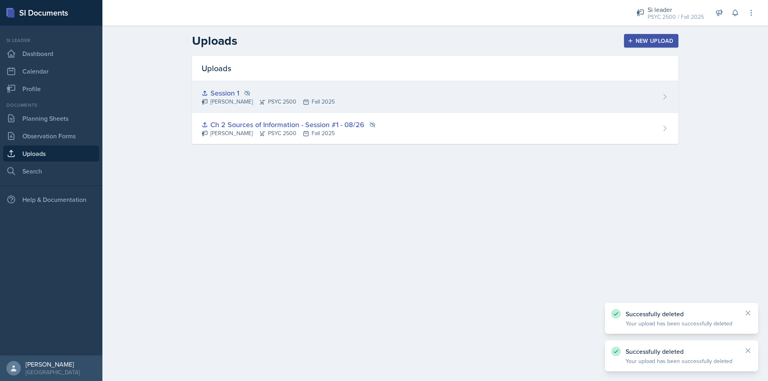
click at [391, 104] on div "Session 1 Rayann Afani PSYC 2500 Fall 2025" at bounding box center [435, 97] width 486 height 32
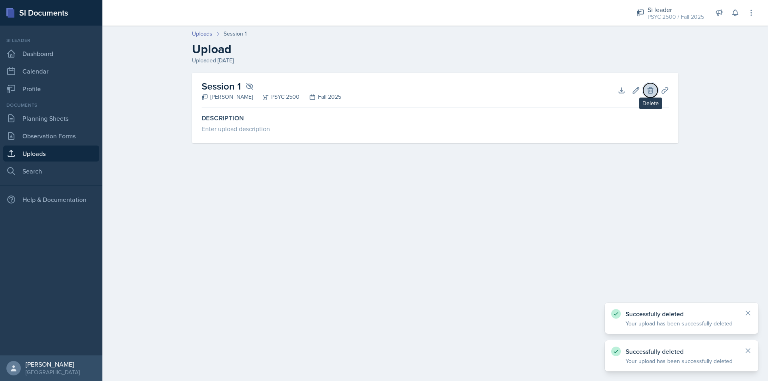
click at [646, 90] on button "Delete" at bounding box center [650, 90] width 14 height 14
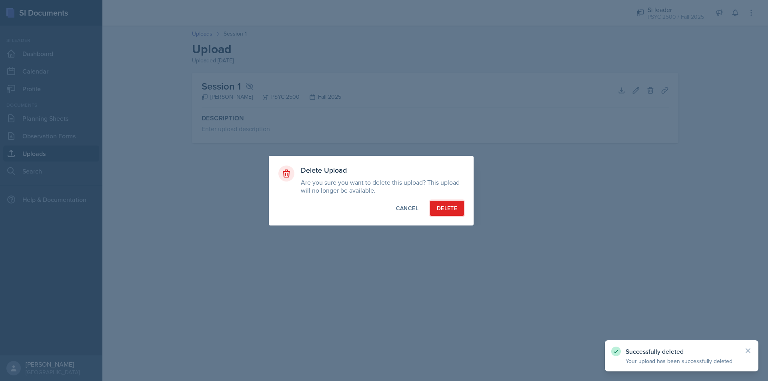
click at [455, 206] on div "Delete" at bounding box center [447, 208] width 20 height 8
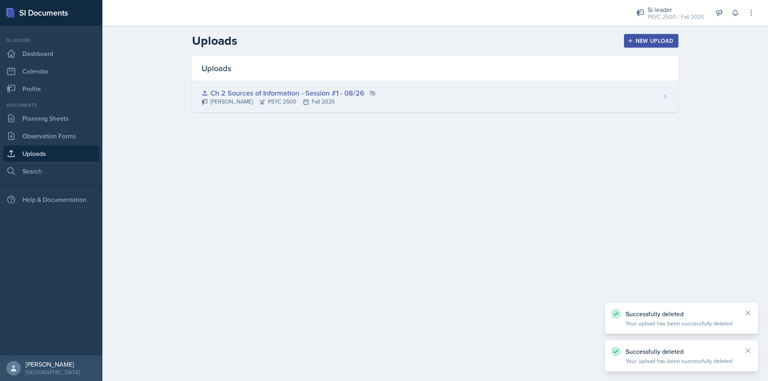
click at [388, 101] on div "Ch 2 Sources of Information - Session #1 - 08/26 Rayann Afani PSYC 2500 Fall 20…" at bounding box center [435, 96] width 486 height 31
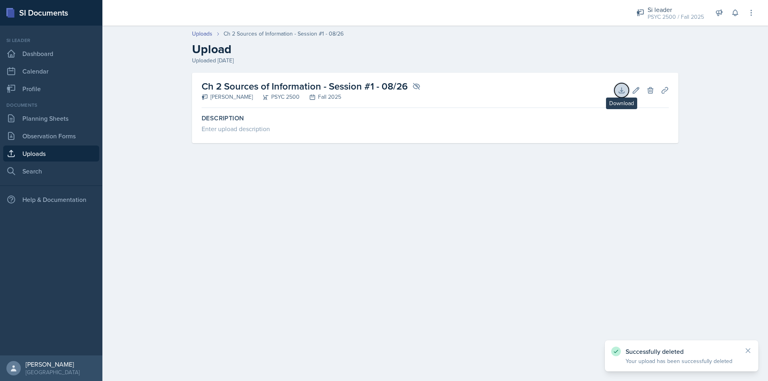
click at [624, 89] on icon at bounding box center [621, 90] width 8 height 8
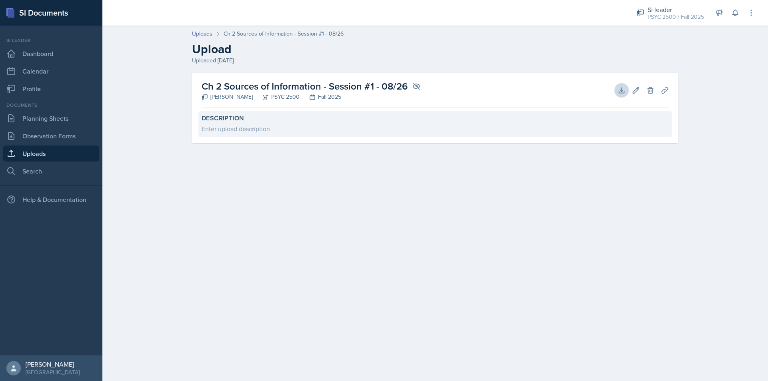
click at [243, 113] on div "Description Enter upload description" at bounding box center [434, 124] width 473 height 26
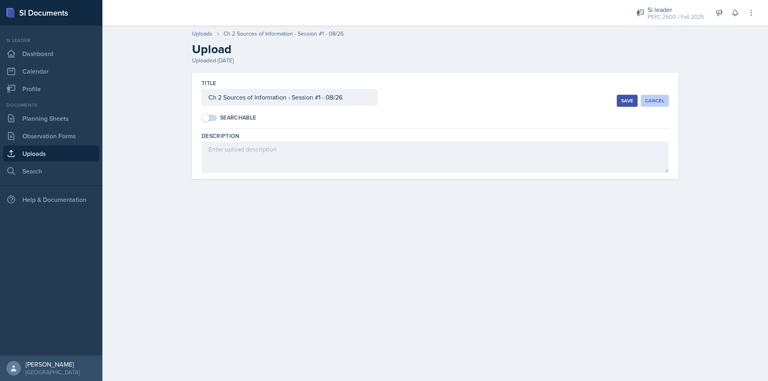
click at [654, 102] on div "Cancel" at bounding box center [654, 101] width 19 height 6
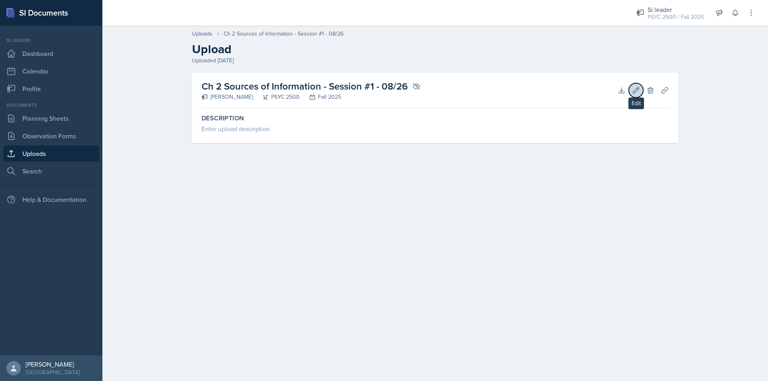
click at [639, 92] on icon at bounding box center [636, 90] width 8 height 8
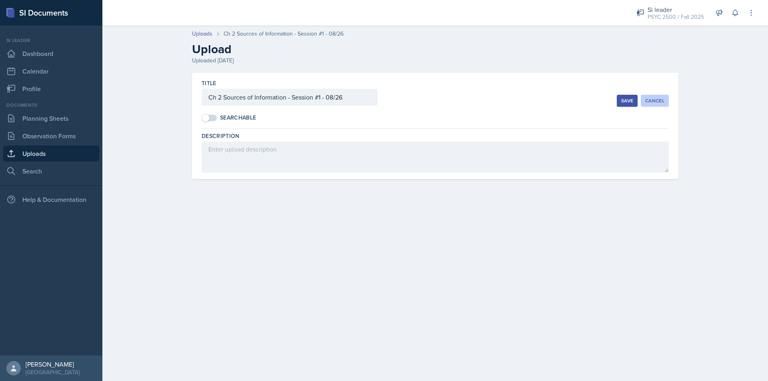
click at [654, 98] on div "Cancel" at bounding box center [654, 101] width 19 height 6
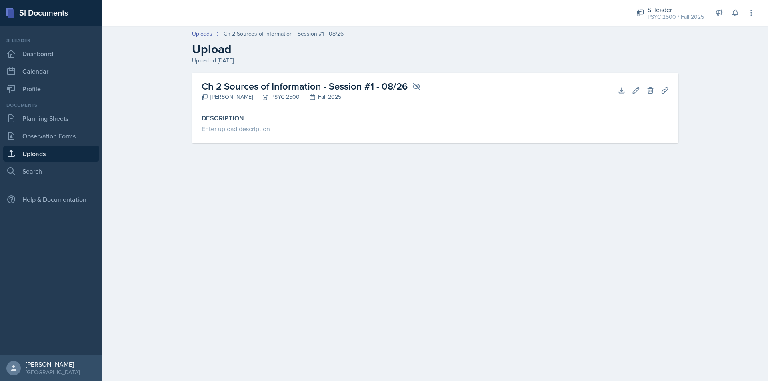
click at [48, 151] on link "Uploads" at bounding box center [51, 154] width 96 height 16
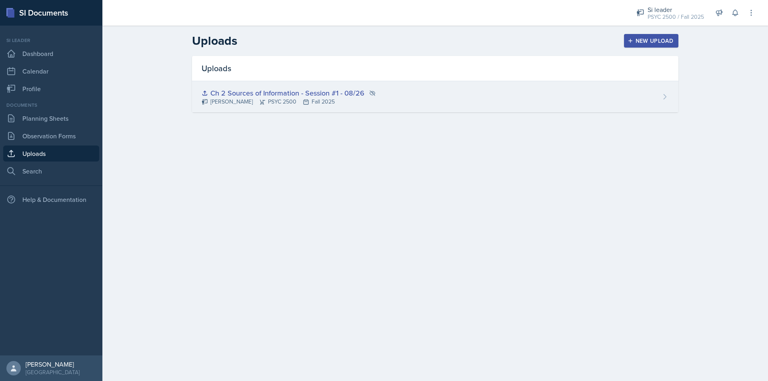
click at [353, 91] on div "Ch 2 Sources of Information - Session #1 - 08/26" at bounding box center [289, 93] width 174 height 11
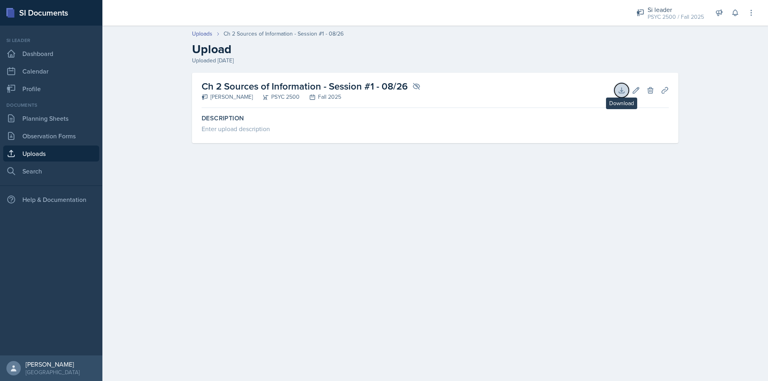
click at [625, 88] on button "Download" at bounding box center [621, 90] width 14 height 14
click at [619, 92] on icon at bounding box center [621, 90] width 5 height 5
click at [749, 339] on icon at bounding box center [748, 343] width 8 height 8
click at [653, 94] on button "Delete" at bounding box center [650, 90] width 14 height 14
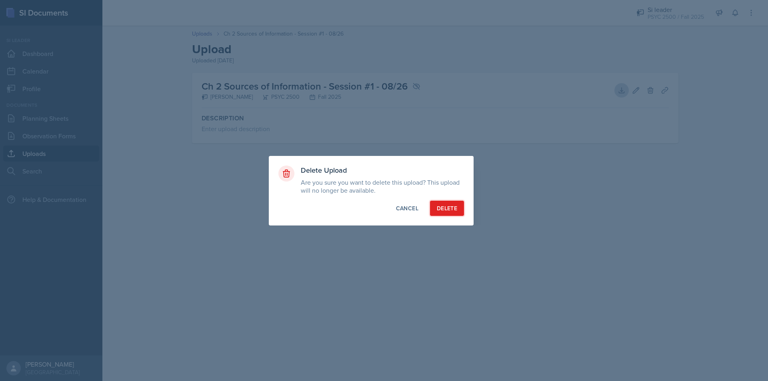
click at [447, 212] on button "Delete" at bounding box center [447, 208] width 34 height 15
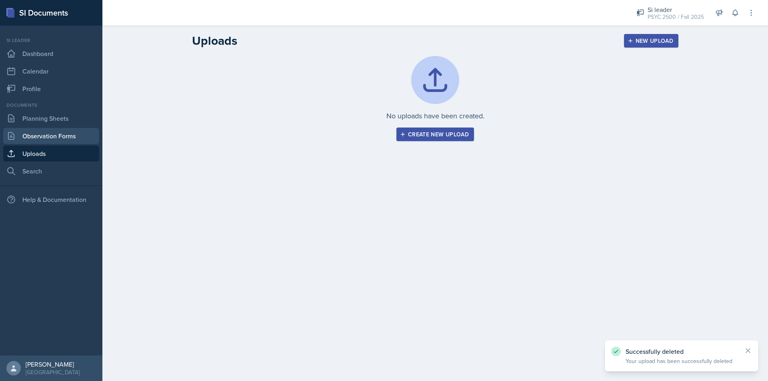
click at [37, 134] on link "Observation Forms" at bounding box center [51, 136] width 96 height 16
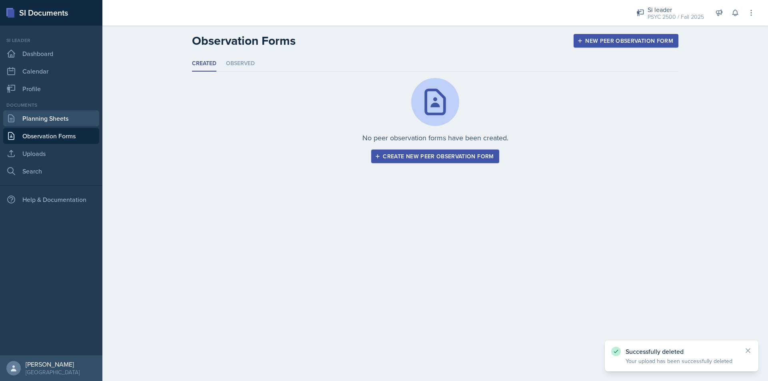
click at [35, 120] on link "Planning Sheets" at bounding box center [51, 118] width 96 height 16
